Goal: Transaction & Acquisition: Purchase product/service

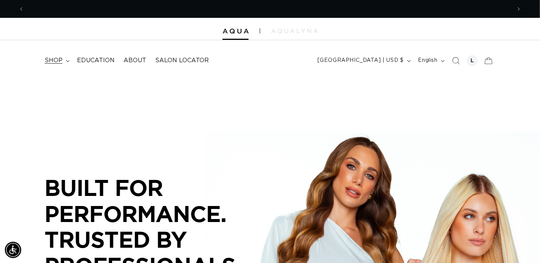
click at [54, 58] on span "shop" at bounding box center [54, 61] width 18 height 8
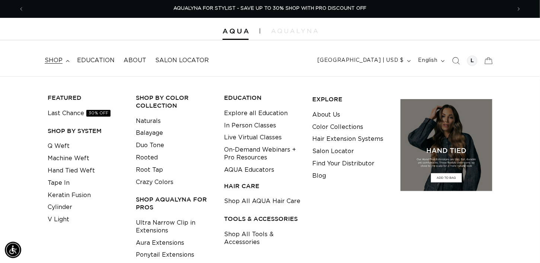
click at [458, 58] on icon "Search" at bounding box center [455, 60] width 7 height 7
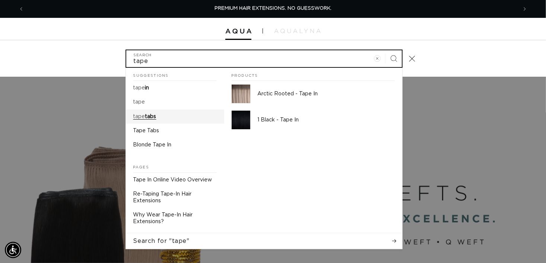
type input "tape"
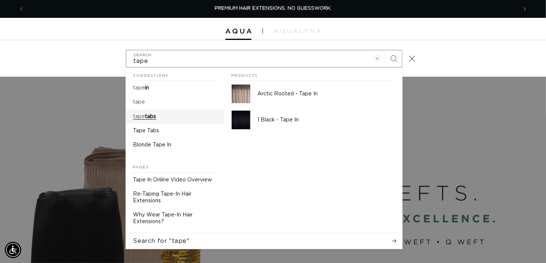
click at [143, 120] on link "tape tabs" at bounding box center [175, 116] width 98 height 14
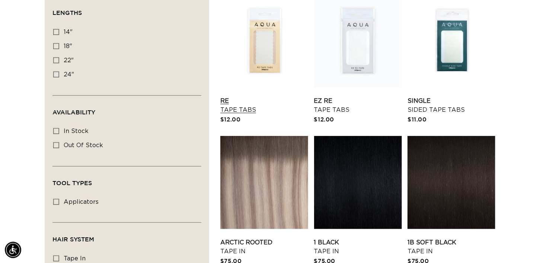
click at [281, 96] on link "Re Tape Tabs" at bounding box center [264, 105] width 88 height 18
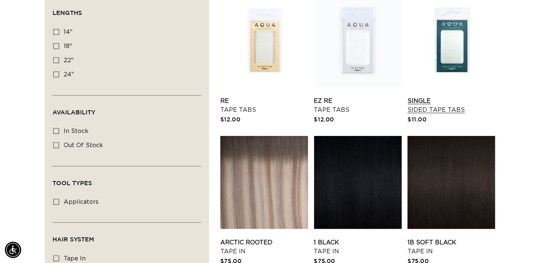
scroll to position [0, 974]
click at [454, 96] on link "Single Sided Tape Tabs" at bounding box center [452, 105] width 88 height 18
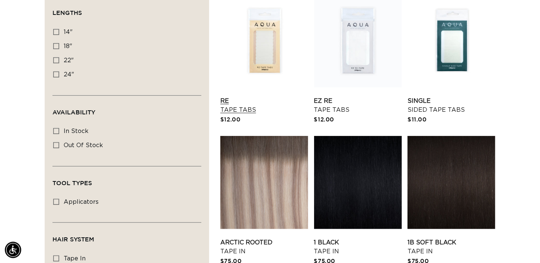
scroll to position [0, 0]
click at [355, 96] on link "EZ Re Tape Tabs" at bounding box center [358, 105] width 88 height 18
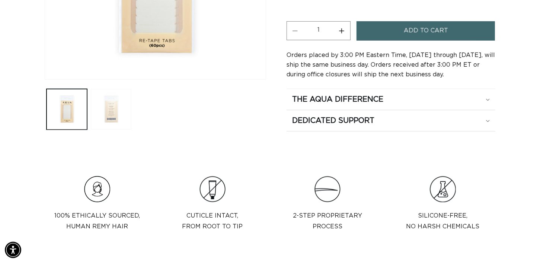
scroll to position [0, 487]
click at [111, 114] on button "Load image 2 in gallery view" at bounding box center [111, 109] width 41 height 41
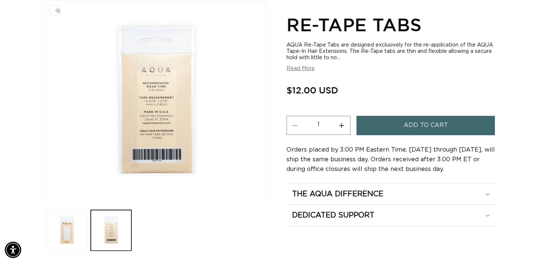
scroll to position [0, 974]
click at [68, 231] on button "Load image 1 in gallery view" at bounding box center [67, 230] width 41 height 41
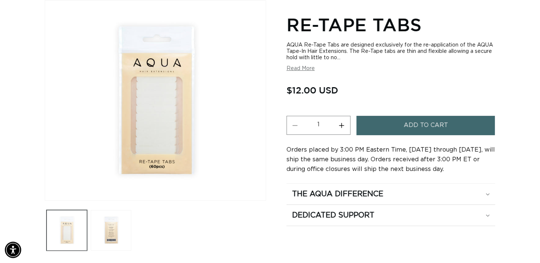
scroll to position [0, 0]
click at [433, 128] on span "Add to cart" at bounding box center [426, 125] width 44 height 19
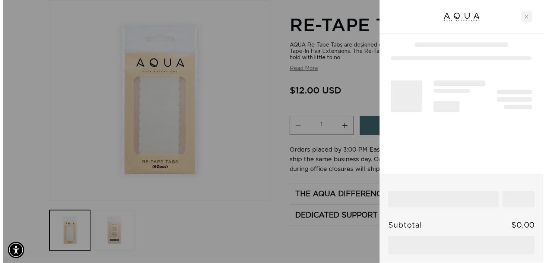
scroll to position [0, 493]
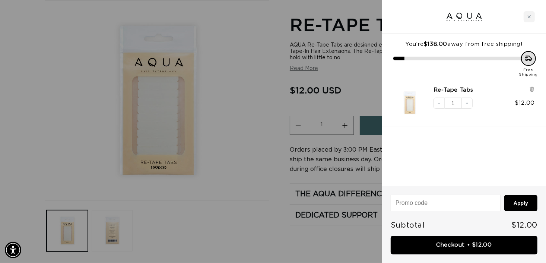
click at [275, 194] on div at bounding box center [273, 131] width 546 height 263
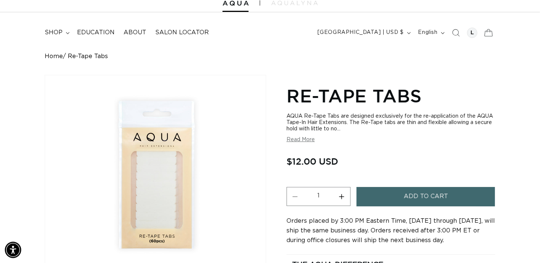
scroll to position [0, 0]
click at [486, 35] on icon at bounding box center [489, 32] width 8 height 7
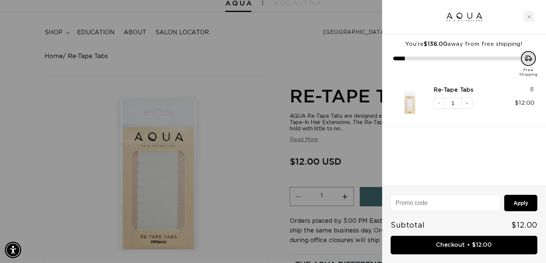
click at [220, 85] on div at bounding box center [273, 131] width 546 height 263
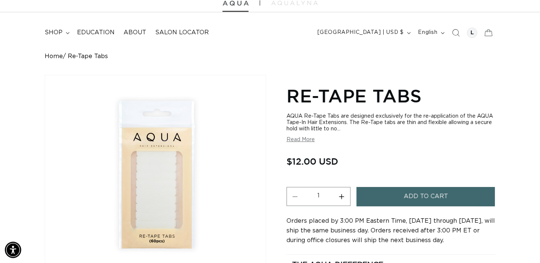
scroll to position [0, 974]
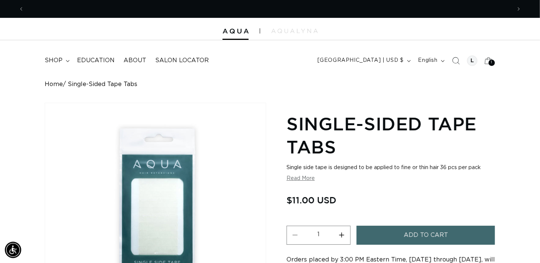
scroll to position [0, 487]
click at [20, 10] on icon "Previous announcement" at bounding box center [21, 9] width 3 height 8
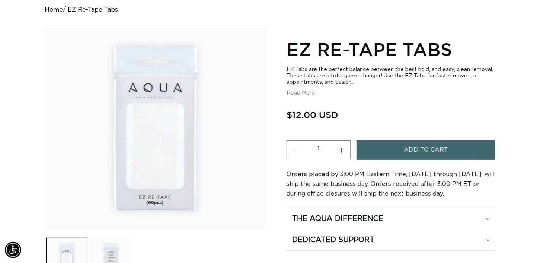
scroll to position [0, 487]
click at [117, 250] on button "Load image 2 in gallery view" at bounding box center [111, 258] width 41 height 41
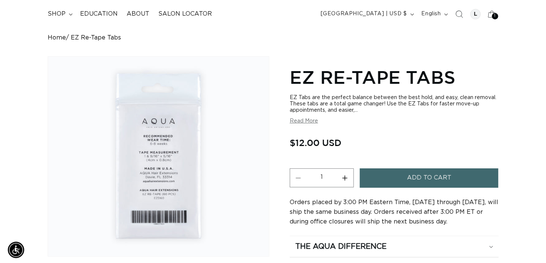
scroll to position [0, 0]
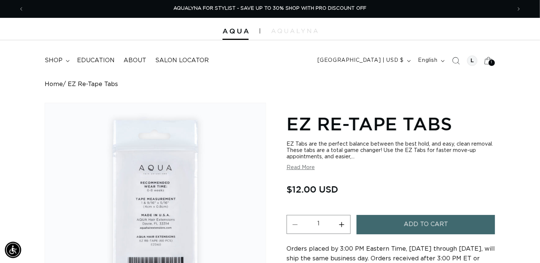
click at [486, 61] on icon at bounding box center [488, 60] width 17 height 17
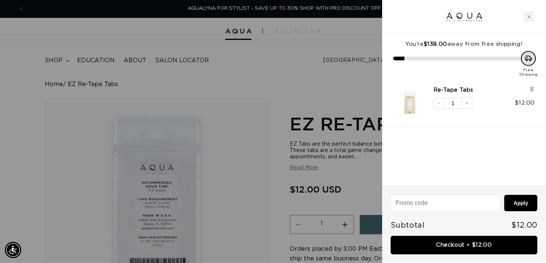
scroll to position [0, 986]
click at [412, 101] on img "Re-Tape Tabs" at bounding box center [409, 102] width 33 height 33
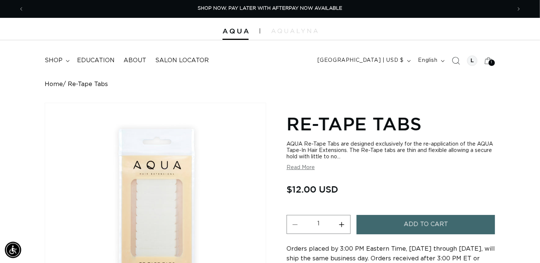
click at [459, 61] on icon "Search" at bounding box center [456, 61] width 8 height 8
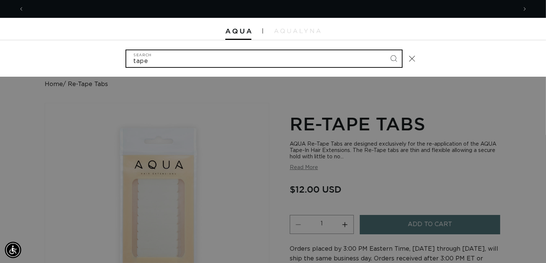
scroll to position [0, 986]
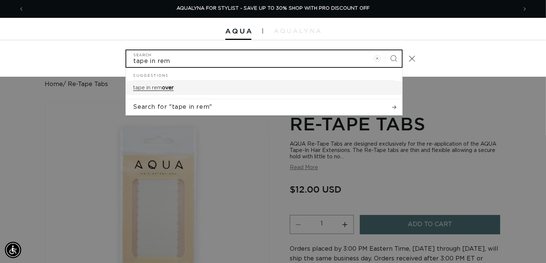
type input "tape in rem"
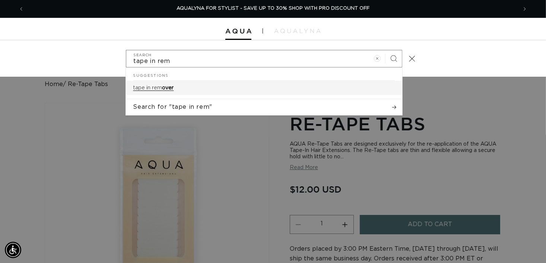
click at [198, 95] on link "tape in rem over" at bounding box center [264, 88] width 276 height 14
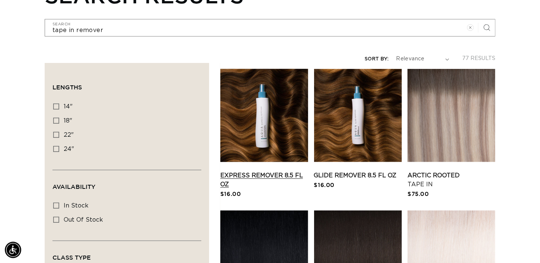
scroll to position [0, 487]
click at [249, 171] on link "Express Remover 8.5 fl oz" at bounding box center [264, 180] width 88 height 18
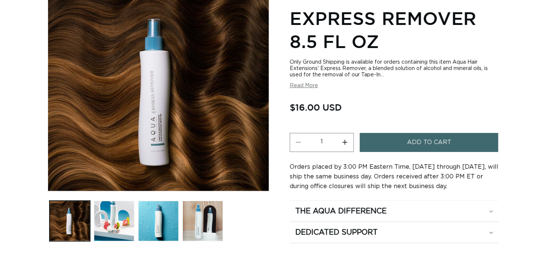
scroll to position [112, 0]
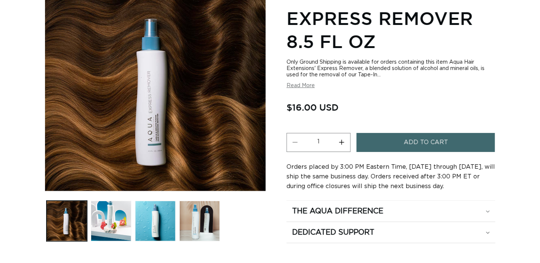
click at [429, 140] on span "Add to cart" at bounding box center [426, 142] width 44 height 19
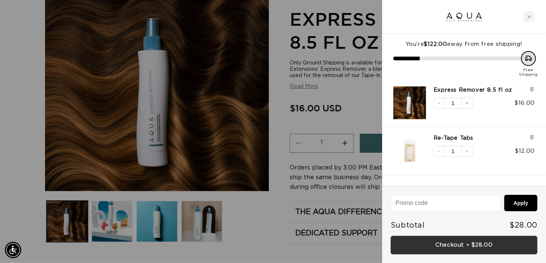
scroll to position [0, 986]
click at [488, 246] on link "Checkout • $28.00" at bounding box center [463, 245] width 147 height 19
